Goal: Information Seeking & Learning: Learn about a topic

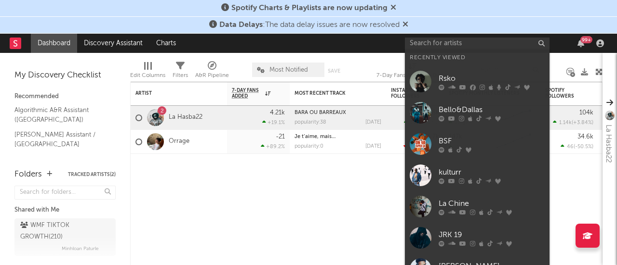
click at [459, 42] on input "text" at bounding box center [477, 44] width 145 height 12
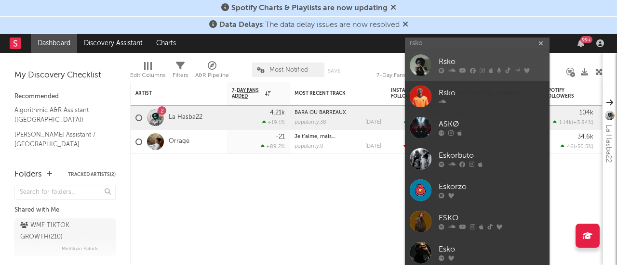
type input "rsko"
click at [458, 57] on div "Rsko" at bounding box center [491, 62] width 106 height 12
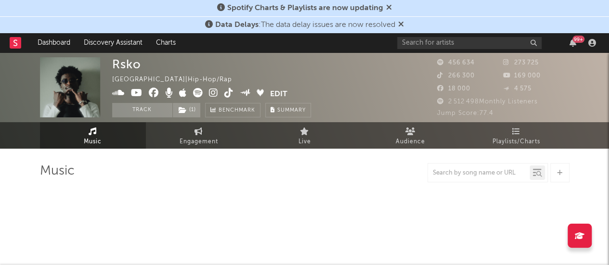
select select "6m"
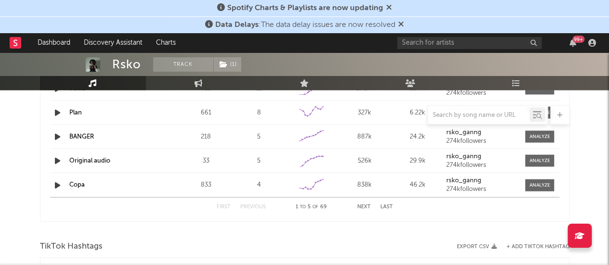
scroll to position [962, 0]
